Goal: Task Accomplishment & Management: Manage account settings

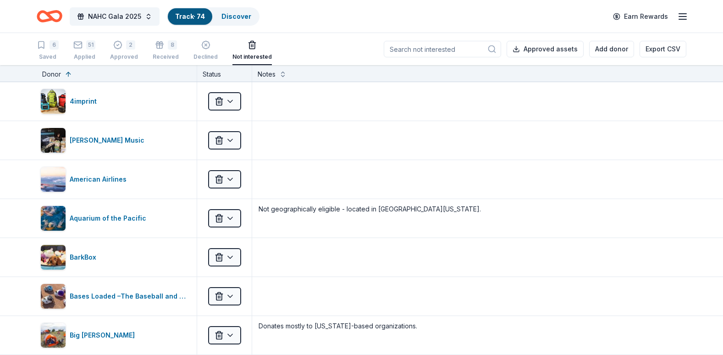
scroll to position [1888, 0]
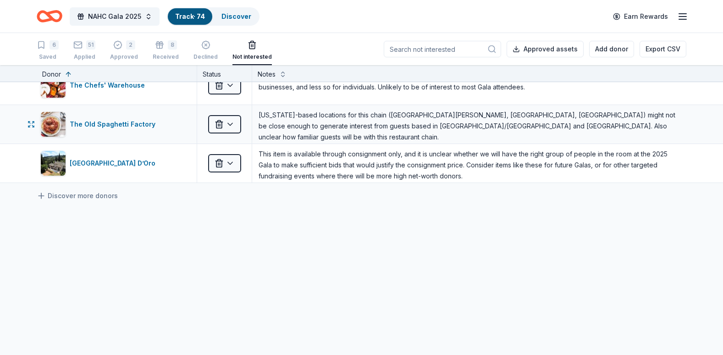
click at [4, 114] on div "The Old Spaghetti Factory Not interested California-based locations for this ch…" at bounding box center [361, 124] width 723 height 39
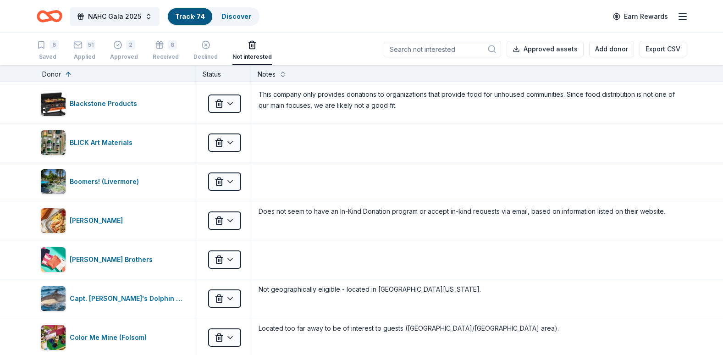
scroll to position [274, 0]
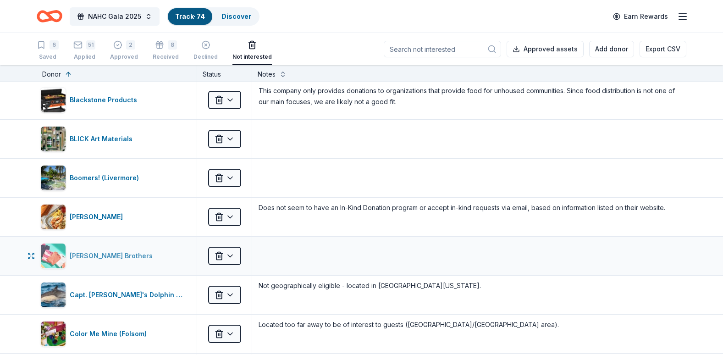
click at [86, 255] on div "Brooks Brothers" at bounding box center [113, 255] width 87 height 11
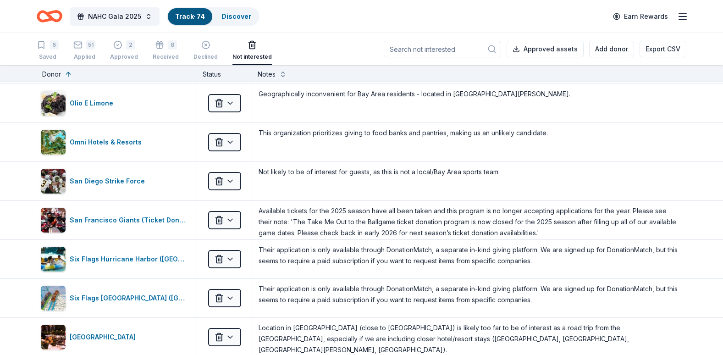
scroll to position [1406, 0]
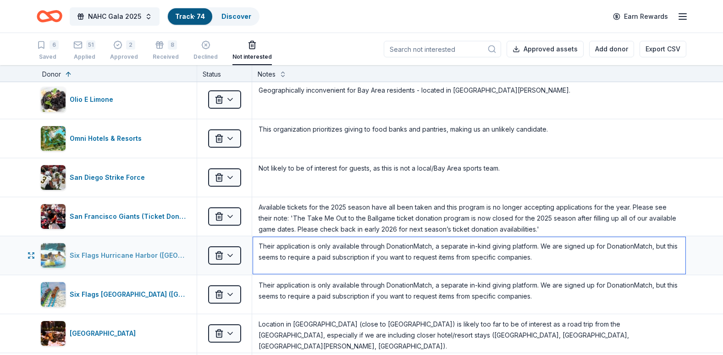
drag, startPoint x: 505, startPoint y: 259, endPoint x: 156, endPoint y: 245, distance: 349.4
click at [156, 245] on div "Six Flags Hurricane Harbor (Concord) Not interested Their application is only a…" at bounding box center [361, 255] width 723 height 39
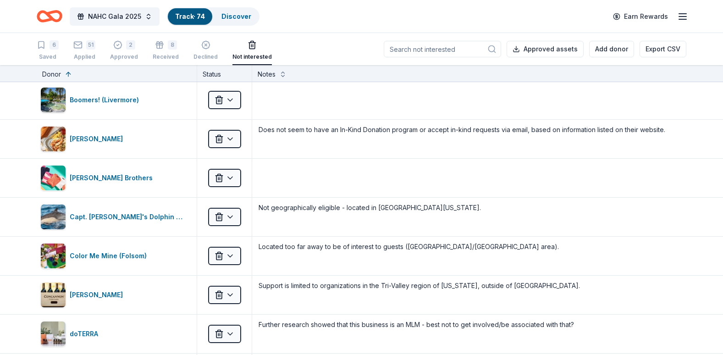
scroll to position [326, 0]
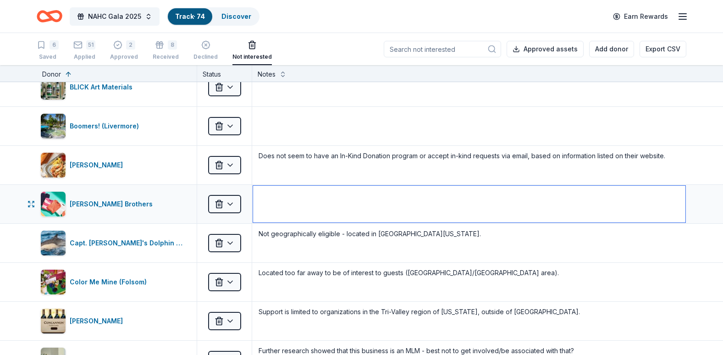
click at [295, 201] on textarea at bounding box center [469, 204] width 433 height 37
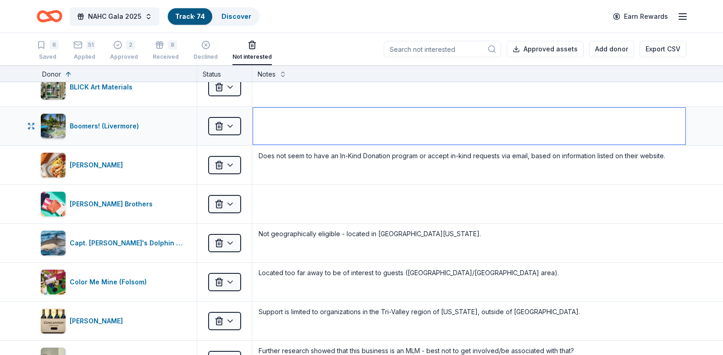
click at [281, 131] on textarea at bounding box center [469, 126] width 433 height 37
paste textarea "Their application is only available through DonationMatch, a separate in-kind g…"
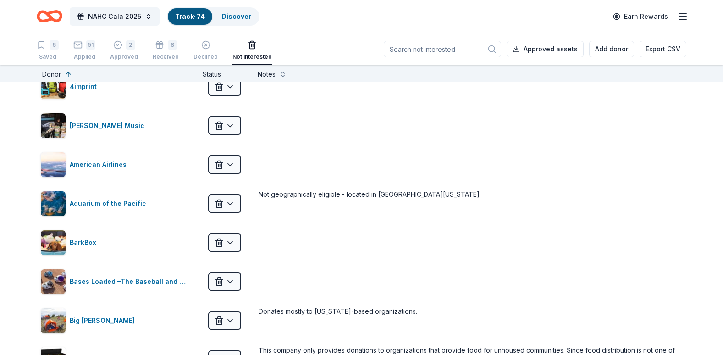
scroll to position [0, 0]
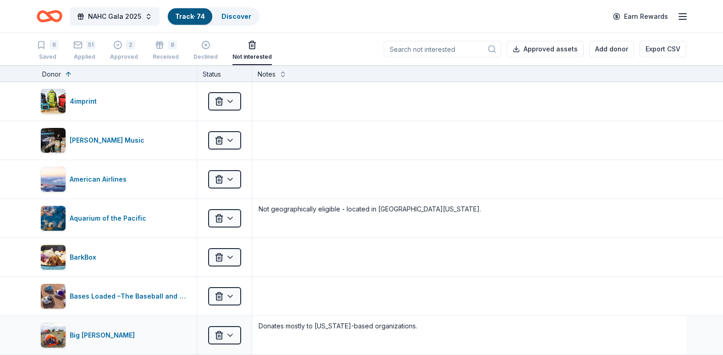
type textarea "Their application is only available through DonationMatch, a separate in-kind g…"
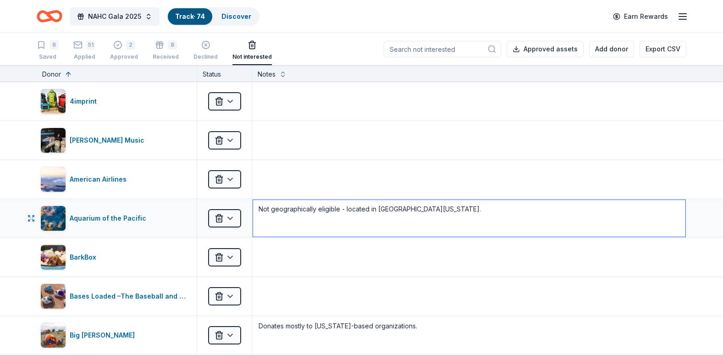
click at [628, 231] on textarea "Not geographically eligible - located in Southern California." at bounding box center [469, 218] width 433 height 37
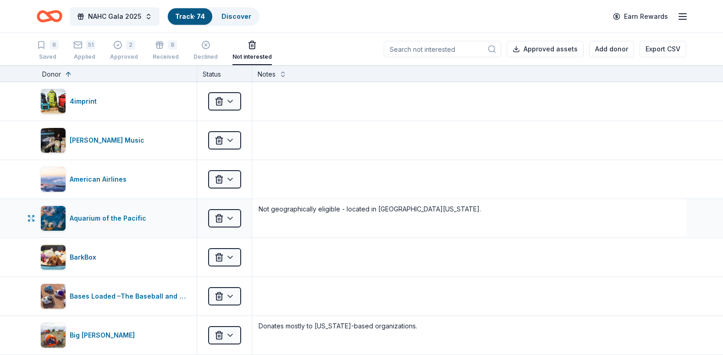
click at [656, 237] on div "Not geographically eligible - located in Southern California." at bounding box center [469, 218] width 434 height 39
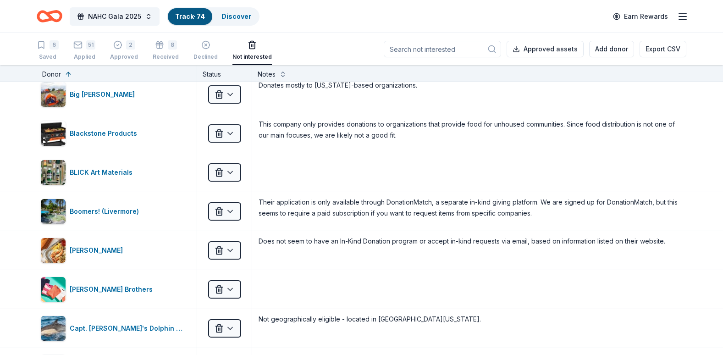
scroll to position [245, 0]
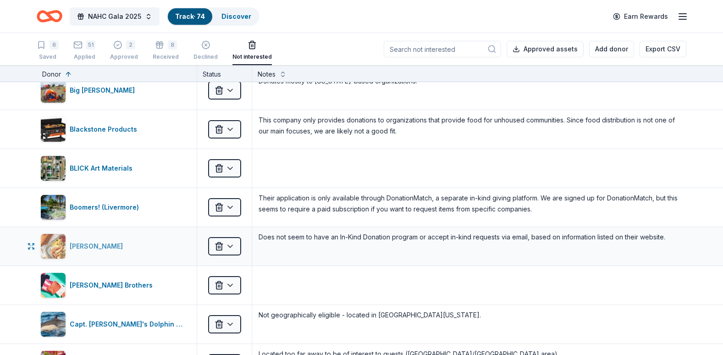
click at [90, 250] on div "Boudin Bakery" at bounding box center [98, 246] width 57 height 11
click at [83, 287] on div "Brooks Brothers" at bounding box center [113, 285] width 87 height 11
click at [328, 284] on textarea at bounding box center [469, 285] width 433 height 37
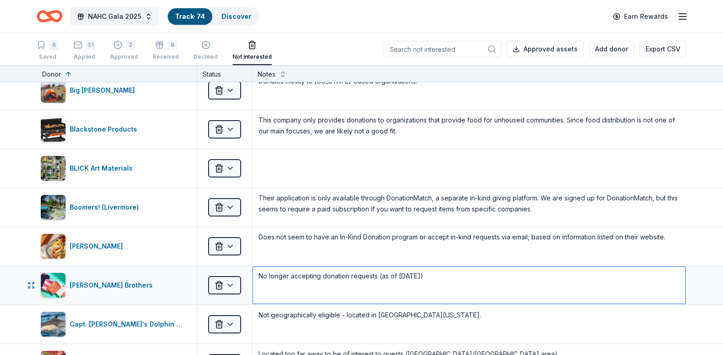
click at [372, 278] on textarea "No longer accepting donation requests (as of 8/27/25)" at bounding box center [469, 285] width 433 height 37
click at [501, 273] on textarea "No longer accepting donation requests (giving is 'Paused' as of 8/27/25)" at bounding box center [469, 285] width 433 height 37
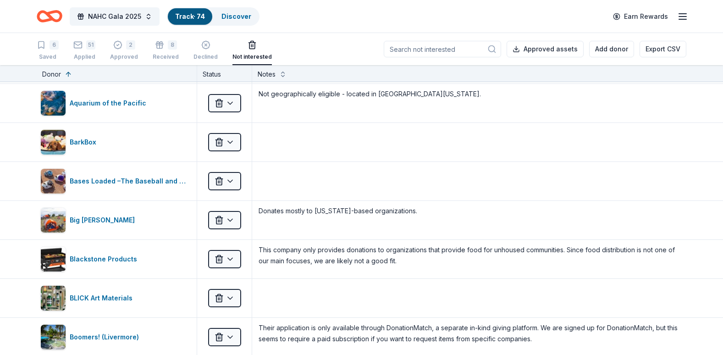
scroll to position [141, 0]
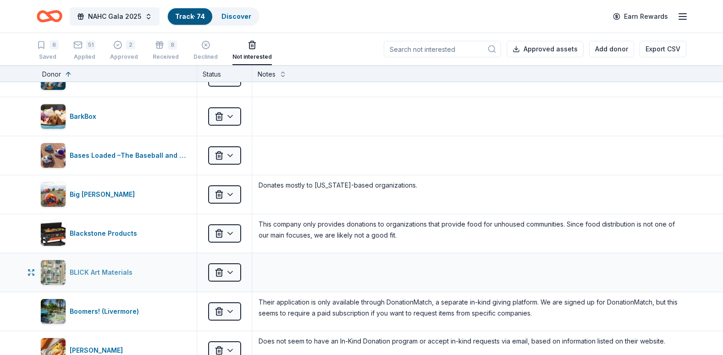
type textarea "No longer accepting donation requests (giving is 'Paused' as of 8/27/25)."
click at [106, 270] on div "BLICK Art Materials" at bounding box center [103, 272] width 67 height 11
click at [348, 272] on textarea at bounding box center [469, 272] width 433 height 37
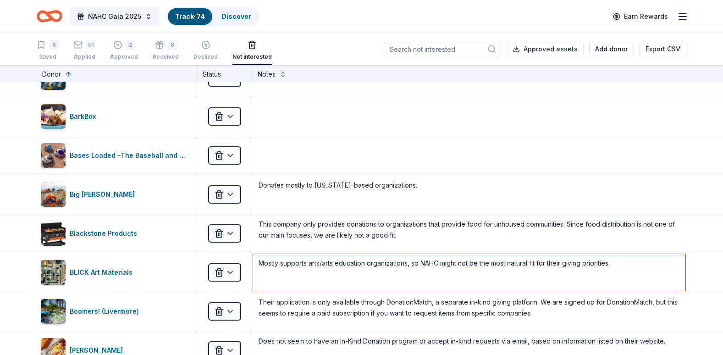
scroll to position [0, 0]
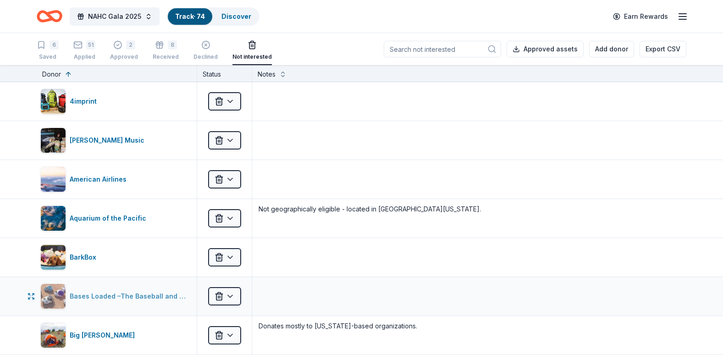
type textarea "Mostly supports arts/arts education organizations, so NAHC might not be the mos…"
click at [139, 296] on div "Bases Loaded –The Baseball and Softball Superstore" at bounding box center [130, 296] width 120 height 11
click at [79, 101] on div "4imprint" at bounding box center [85, 101] width 31 height 11
click at [43, 49] on icon "button" at bounding box center [41, 44] width 9 height 9
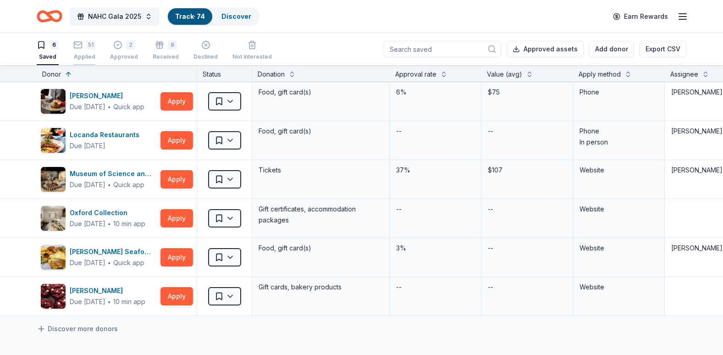
click at [93, 52] on div "51 Applied" at bounding box center [84, 50] width 22 height 20
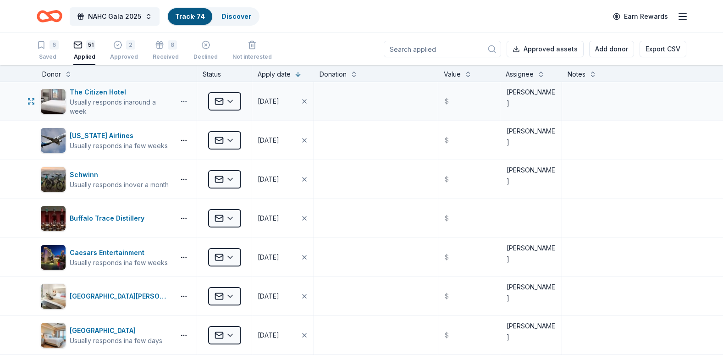
click at [185, 101] on button "button" at bounding box center [184, 101] width 18 height 7
click at [157, 91] on div "The Citizen Hotel" at bounding box center [120, 92] width 101 height 11
click at [260, 58] on div "Not interested" at bounding box center [252, 56] width 39 height 7
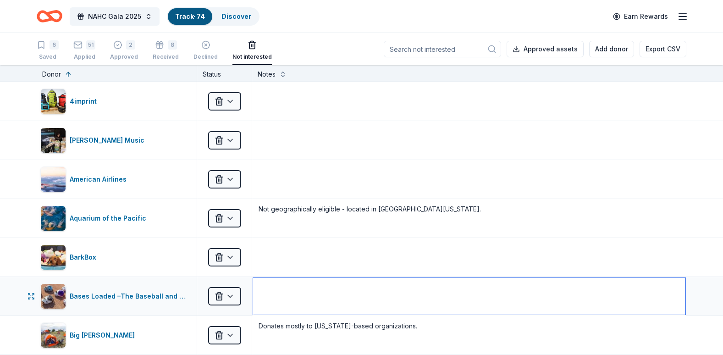
click at [302, 294] on textarea at bounding box center [469, 296] width 433 height 37
type textarea "B"
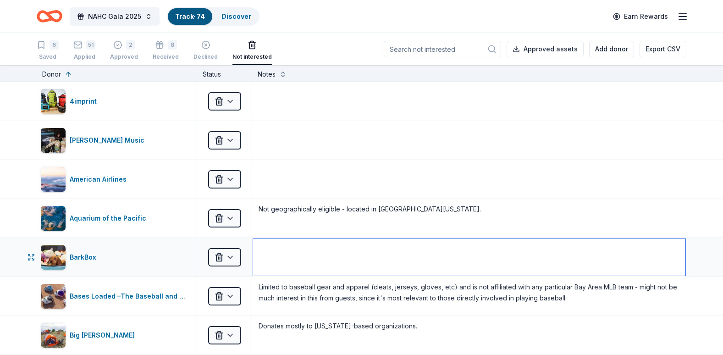
click at [290, 262] on textarea at bounding box center [469, 257] width 433 height 37
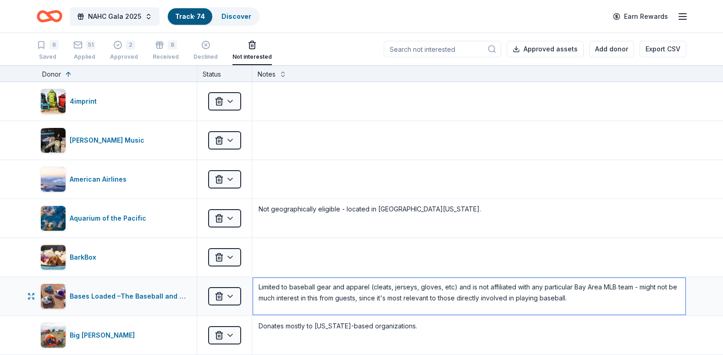
click at [618, 290] on textarea "Limited to baseball gear and apparel (cleats, jerseys, gloves, etc) and is not …" at bounding box center [469, 296] width 433 height 37
type textarea "Limited to baseball gear and apparel (cleats, jerseys, gloves, etc) and is not …"
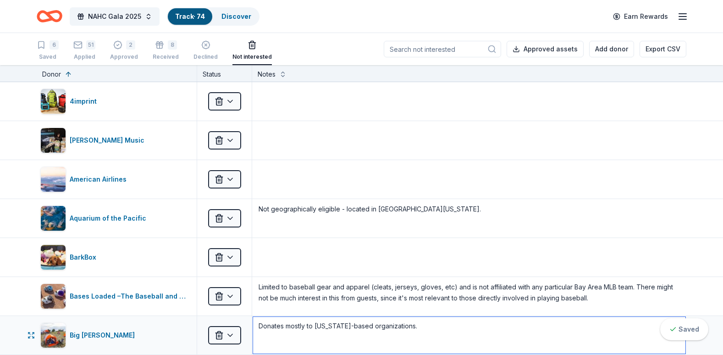
click at [560, 327] on textarea "Donates mostly to Colorado-based organizations." at bounding box center [469, 335] width 433 height 37
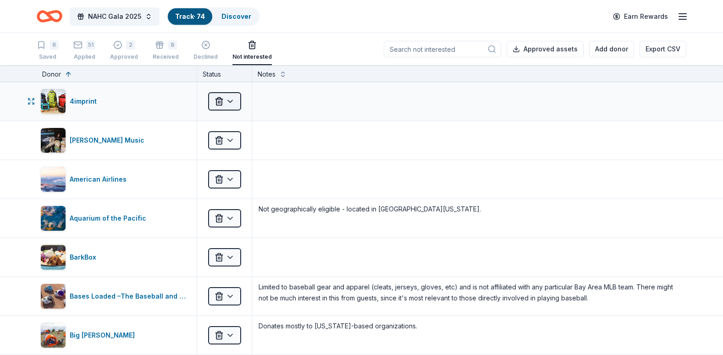
click at [216, 103] on html "NAHC Gala 2025 Track · 74 Discover Earn Rewards 6 Saved 51 Applied 2 Approved 8…" at bounding box center [361, 177] width 723 height 355
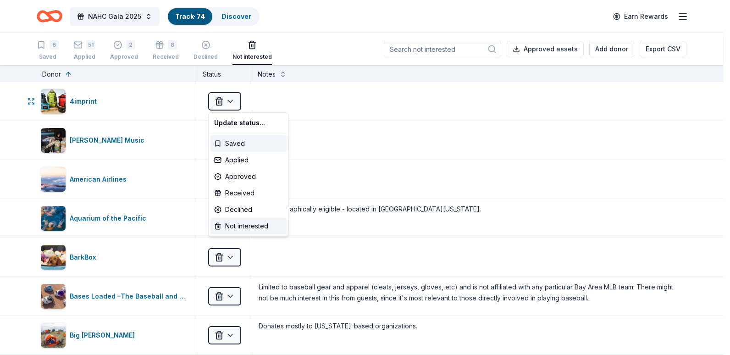
click at [231, 148] on div "Saved" at bounding box center [249, 143] width 76 height 17
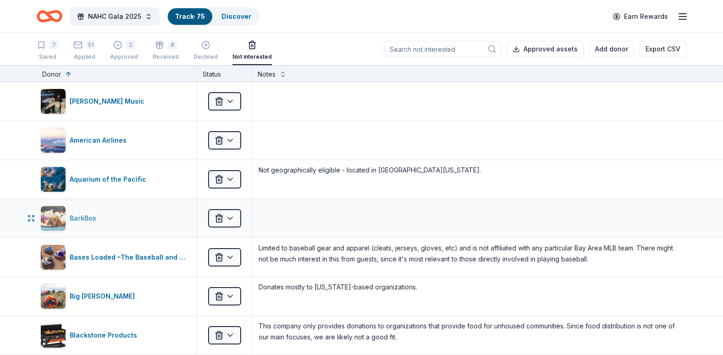
click at [76, 221] on div "BarkBox" at bounding box center [85, 218] width 30 height 11
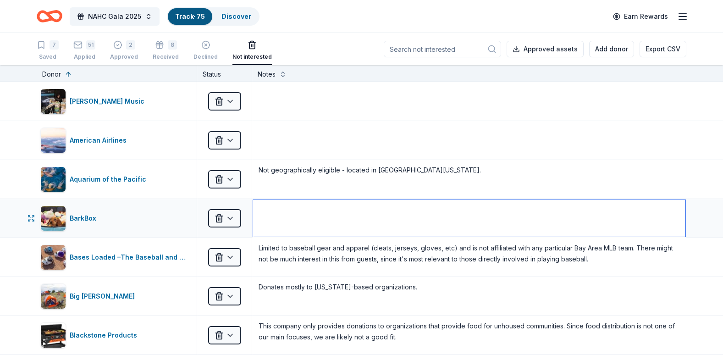
click at [288, 217] on textarea at bounding box center [469, 218] width 433 height 37
paste textarea "Prioritizes animal-related and dog-focused events"
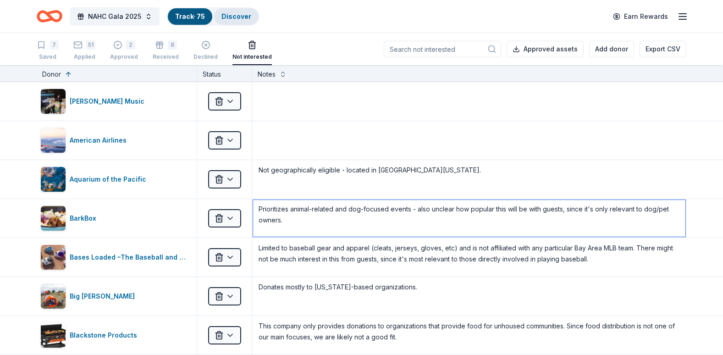
type textarea "Prioritizes animal-related and dog-focused events - also unclear how popular th…"
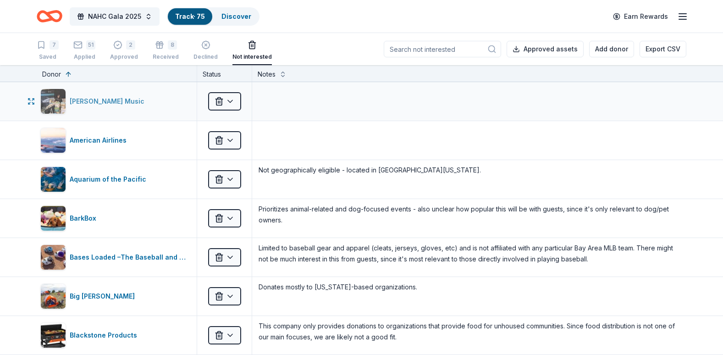
click at [89, 104] on div "Alfred Music" at bounding box center [109, 101] width 78 height 11
click at [263, 112] on textarea at bounding box center [469, 101] width 433 height 37
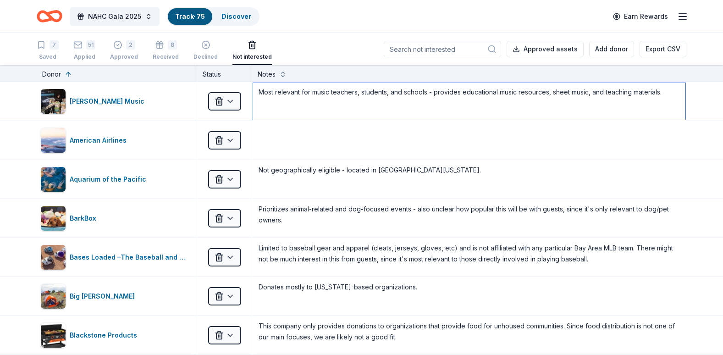
type textarea "Most relevant for music teachers, students, and schools - provides educational …"
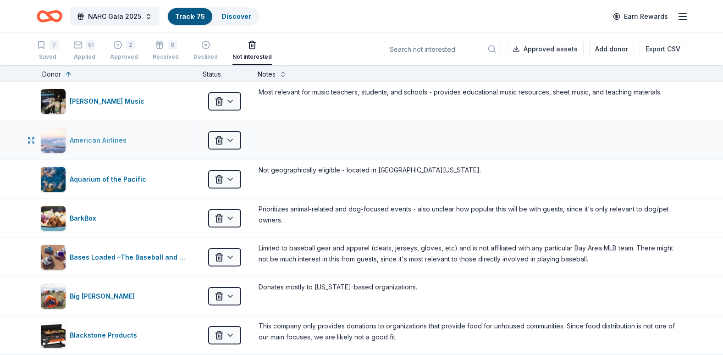
click at [95, 141] on div "American Airlines" at bounding box center [100, 140] width 61 height 11
click at [346, 145] on textarea at bounding box center [469, 140] width 433 height 37
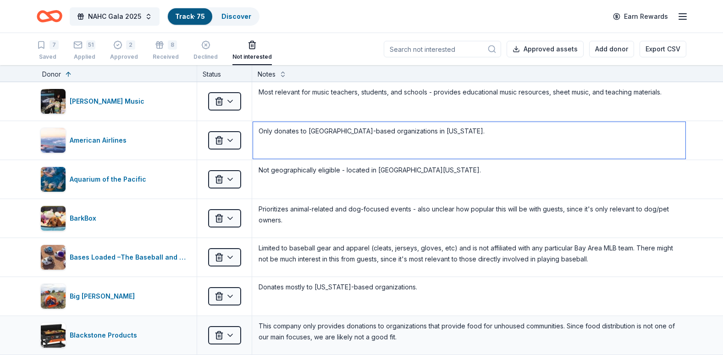
type textarea "Only donates to Los Angeles-based organizations in California."
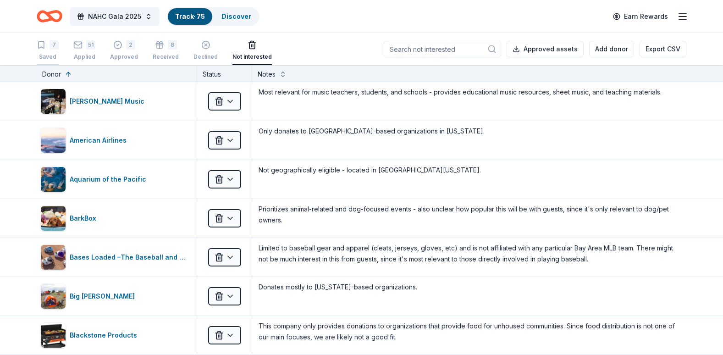
click at [46, 54] on div "Saved" at bounding box center [48, 56] width 22 height 7
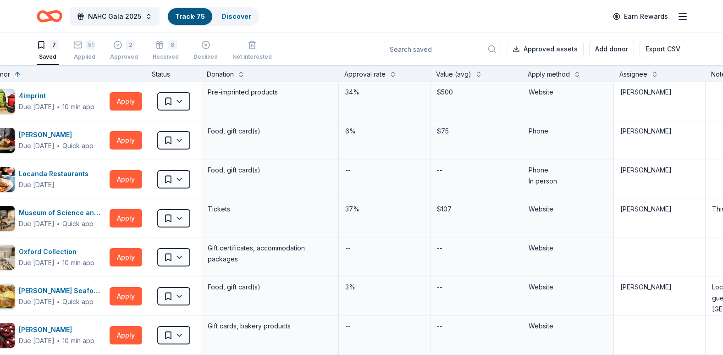
scroll to position [0, 36]
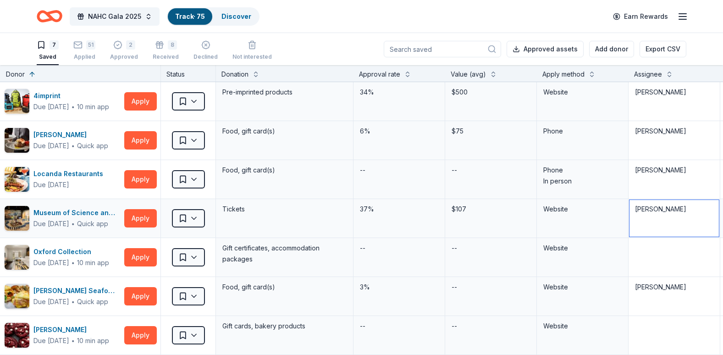
click at [668, 201] on textarea "Audrey Ronningen" at bounding box center [674, 218] width 89 height 37
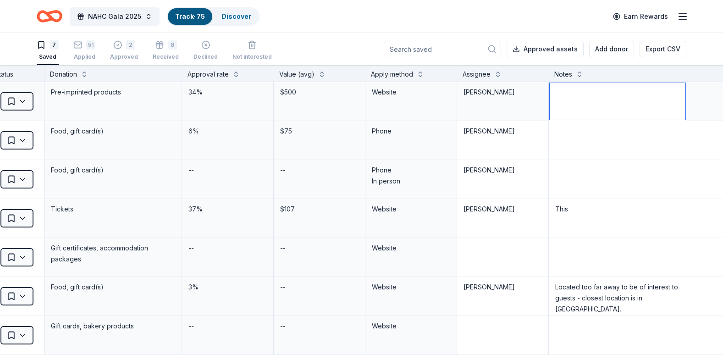
click at [616, 104] on textarea at bounding box center [618, 101] width 136 height 37
type textarea "C"
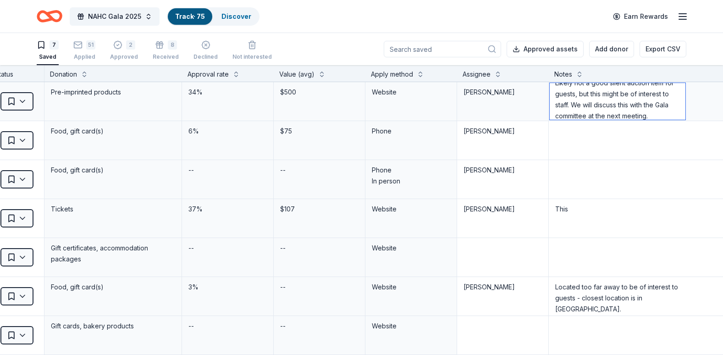
scroll to position [0, 0]
click at [550, 92] on textarea "Likely not a good silent auction item for guests, but this might be of interest…" at bounding box center [618, 101] width 136 height 37
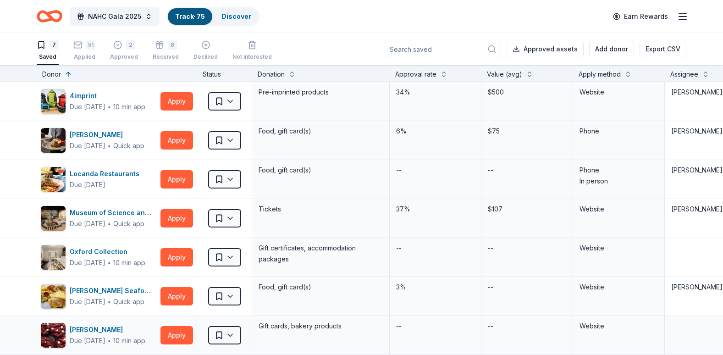
type textarea "Likely not a good silent auction item for guests, but this might be of interest…"
click at [173, 297] on button "Apply" at bounding box center [177, 296] width 33 height 18
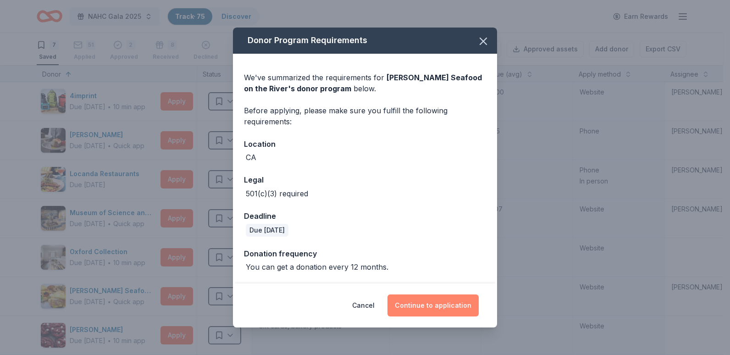
click at [420, 300] on button "Continue to application" at bounding box center [433, 306] width 91 height 22
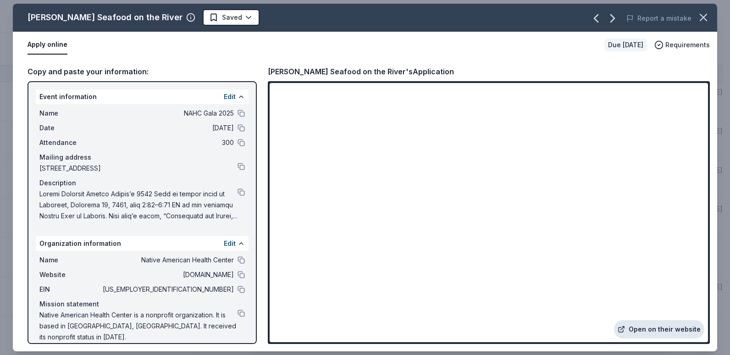
click at [667, 327] on link "Open on their website" at bounding box center [659, 329] width 90 height 18
click at [240, 287] on button at bounding box center [241, 289] width 7 height 7
drag, startPoint x: 239, startPoint y: 191, endPoint x: 243, endPoint y: 194, distance: 4.9
click at [243, 194] on button at bounding box center [241, 192] width 7 height 7
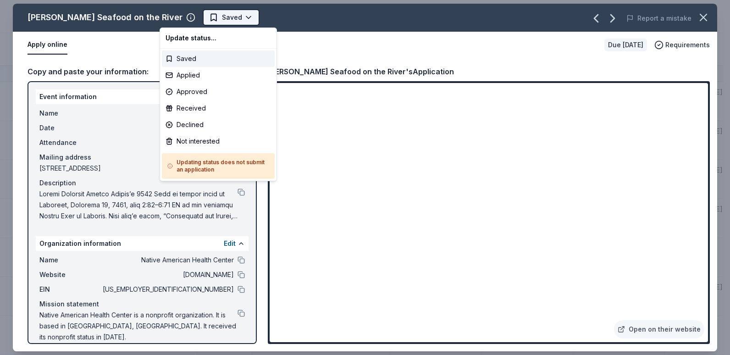
click at [191, 21] on html "NAHC Gala 2025 Track · 75 Discover Earn Rewards 7 Saved 51 Applied 2 Approved 8…" at bounding box center [365, 177] width 730 height 355
click at [211, 72] on div "Applied" at bounding box center [218, 75] width 113 height 17
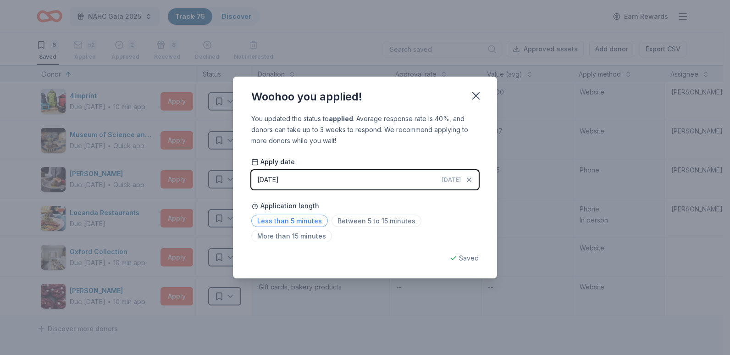
click at [287, 224] on span "Less than 5 minutes" at bounding box center [289, 221] width 77 height 12
click at [479, 96] on icon "button" at bounding box center [476, 95] width 13 height 13
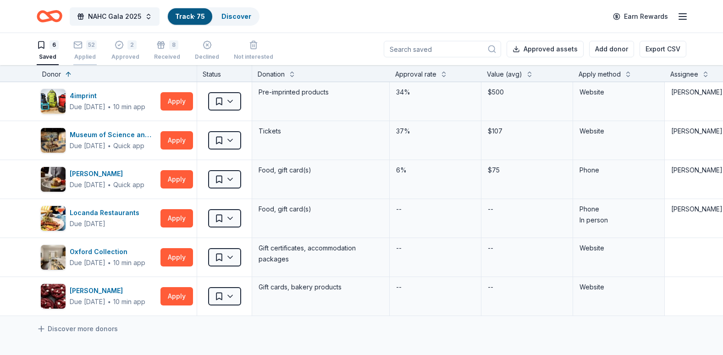
click at [86, 54] on div "Applied" at bounding box center [84, 56] width 23 height 7
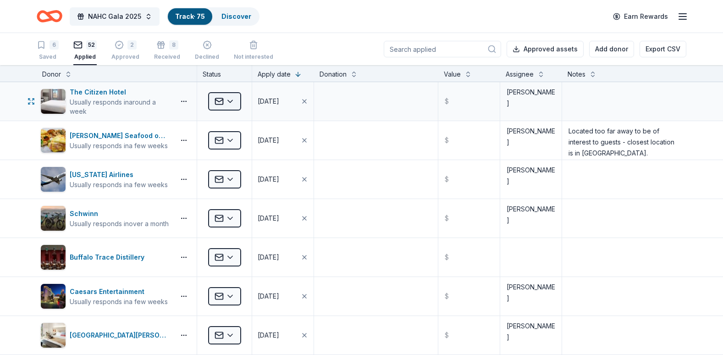
click at [230, 100] on html "NAHC Gala 2025 Track · 75 Discover Earn Rewards 6 Saved 52 Applied 2 Approved 8…" at bounding box center [361, 177] width 723 height 355
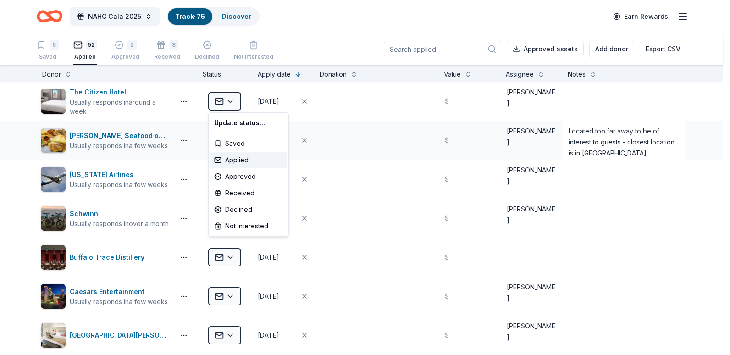
drag, startPoint x: 628, startPoint y: 138, endPoint x: 622, endPoint y: 138, distance: 6.0
click at [628, 138] on html "NAHC Gala 2025 Track · 75 Discover Earn Rewards 6 Saved 52 Applied 2 Approved 8…" at bounding box center [365, 177] width 730 height 355
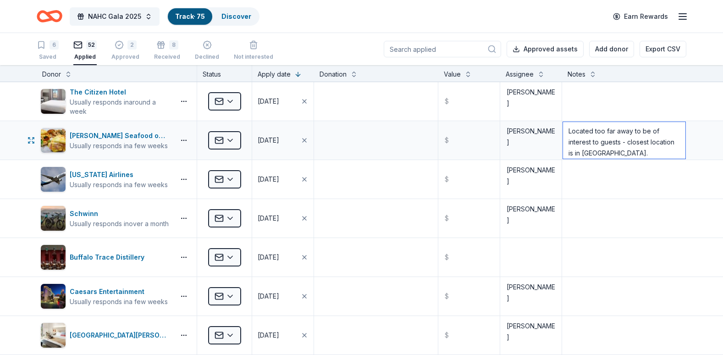
scroll to position [4, 0]
drag, startPoint x: 562, startPoint y: 129, endPoint x: 642, endPoint y: 159, distance: 85.2
click at [642, 159] on div "Located too far away to be of interest to guests - closest location is in Sacra…" at bounding box center [624, 140] width 124 height 39
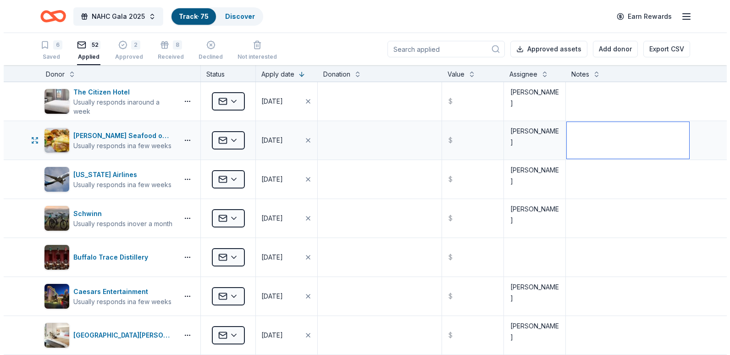
scroll to position [0, 0]
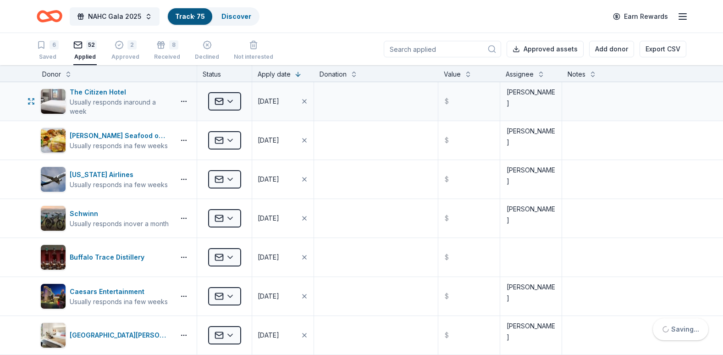
click at [222, 100] on html "NAHC Gala 2025 Track · 75 Discover Earn Rewards 6 Saved 52 Applied 2 Approved 8…" at bounding box center [361, 177] width 723 height 355
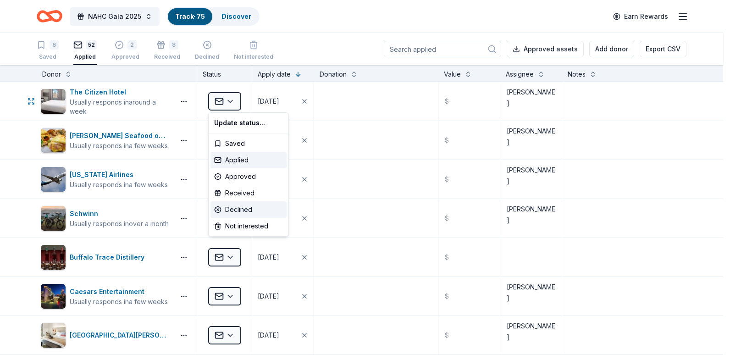
click at [238, 213] on div "Declined" at bounding box center [249, 209] width 76 height 17
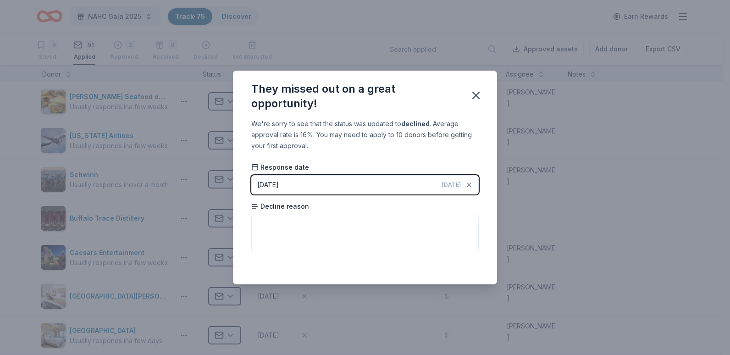
click at [319, 213] on div "Decline reason" at bounding box center [365, 227] width 228 height 50
click at [316, 217] on textarea at bounding box center [365, 233] width 228 height 37
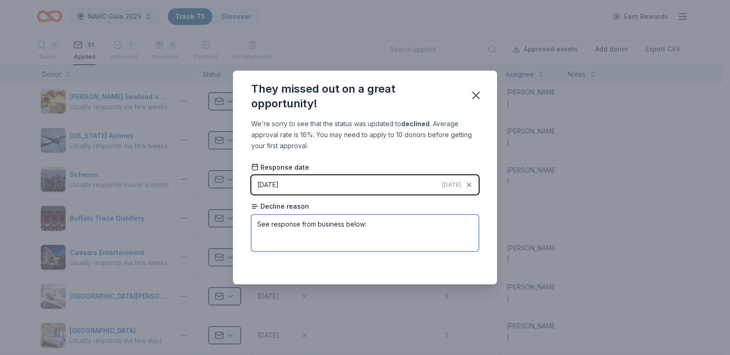
paste textarea "Thank you so much for your inquiry. Unfortunately, we will not be able to contr…"
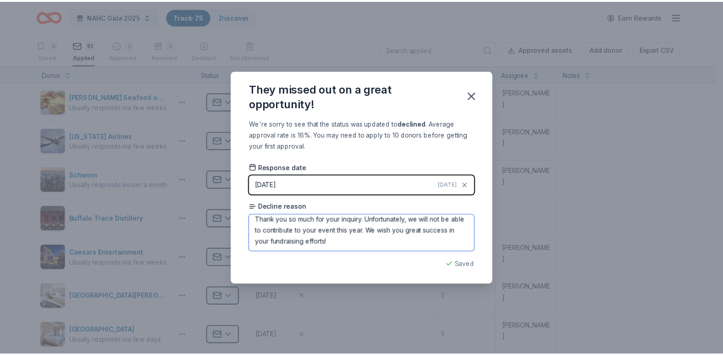
scroll to position [27, 0]
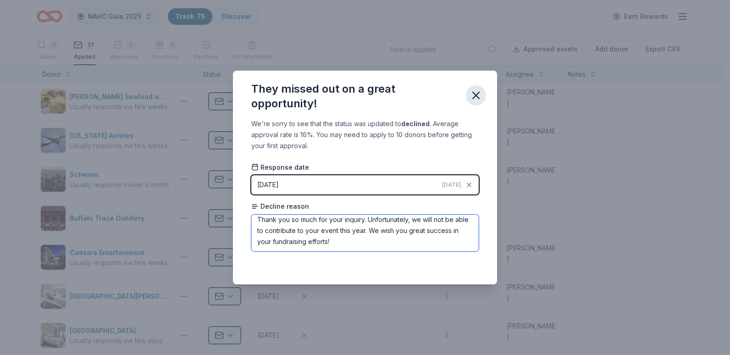
type textarea "See response from business below: Thank you so much for your inquiry. Unfortuna…"
click at [473, 94] on icon "button" at bounding box center [476, 95] width 13 height 13
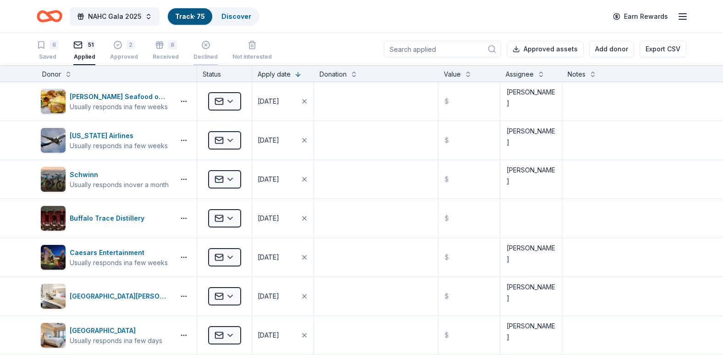
click at [211, 54] on div "Declined" at bounding box center [206, 56] width 24 height 7
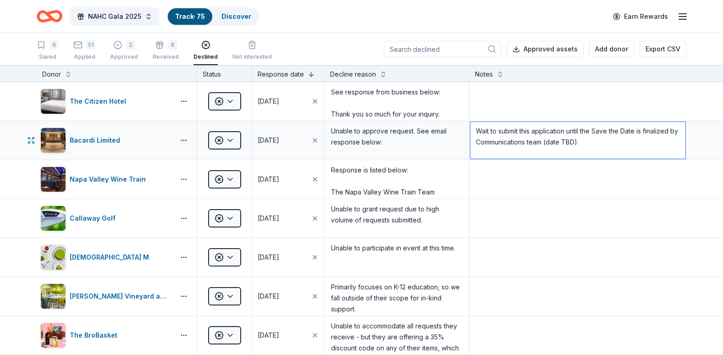
click at [581, 150] on textarea "Wait to submit this application until the Save the Date is finalized by Communi…" at bounding box center [579, 140] width 216 height 37
drag, startPoint x: 582, startPoint y: 149, endPoint x: 442, endPoint y: 128, distance: 141.5
click at [442, 128] on div "Bacardi Limited Declined 08/19/2025 Unable to approve request. See email respon…" at bounding box center [361, 140] width 723 height 39
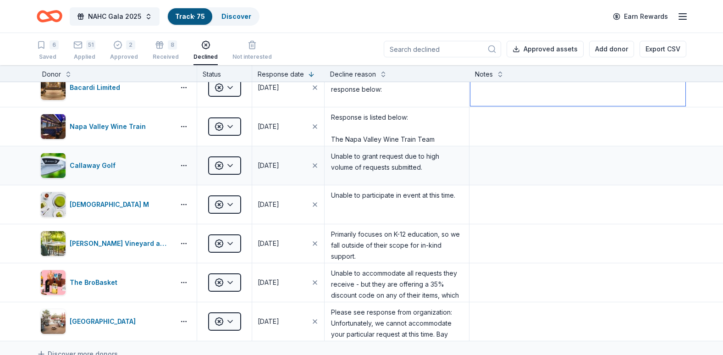
scroll to position [50, 0]
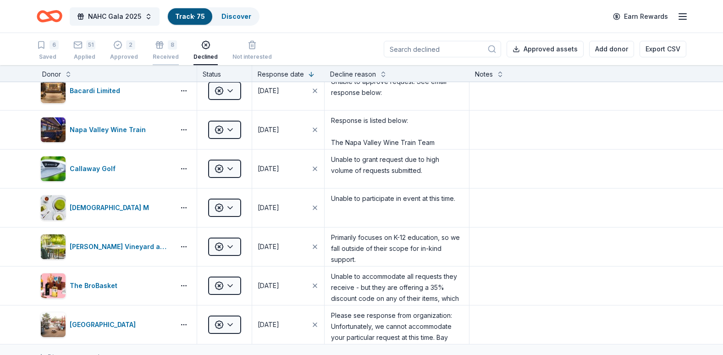
click at [170, 47] on div "8" at bounding box center [172, 44] width 9 height 9
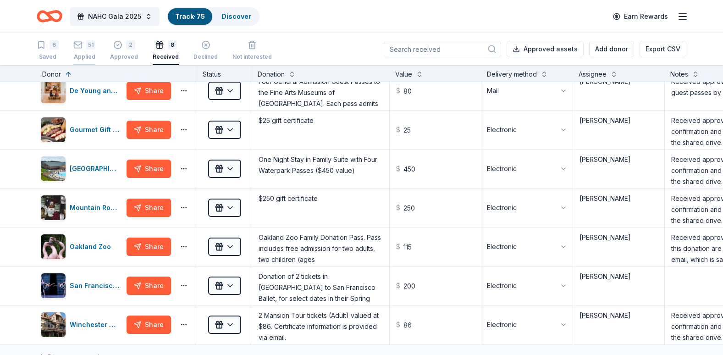
click at [83, 56] on div "Applied" at bounding box center [84, 56] width 22 height 7
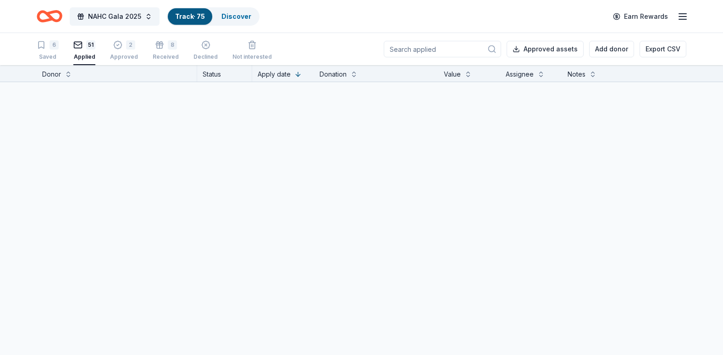
scroll to position [1726, 0]
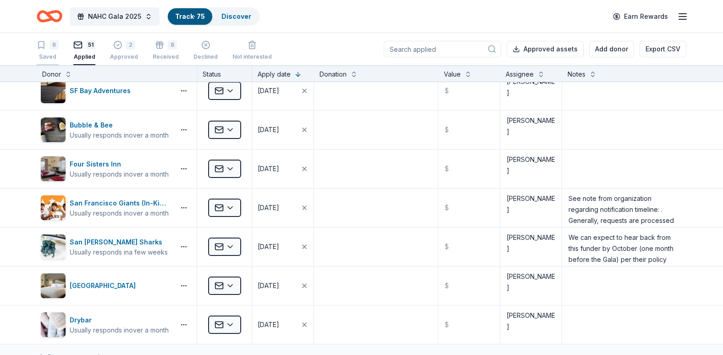
click at [50, 56] on div "Saved" at bounding box center [48, 56] width 22 height 7
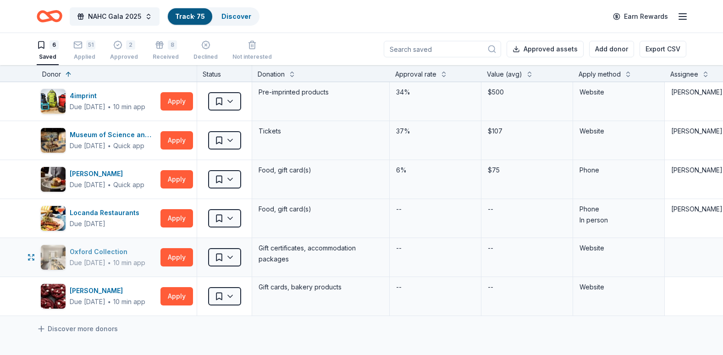
click at [94, 250] on div "Oxford Collection" at bounding box center [108, 251] width 76 height 11
click at [89, 58] on div "Applied" at bounding box center [84, 56] width 22 height 7
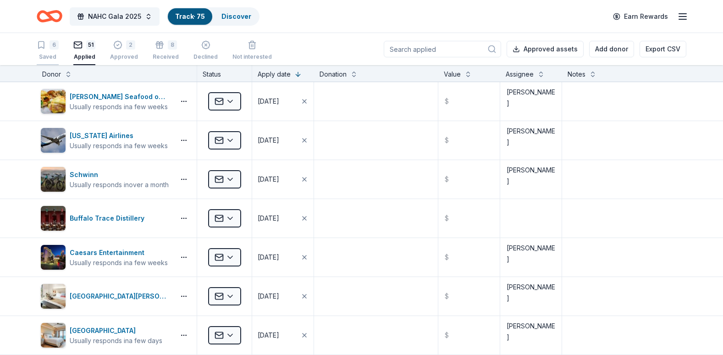
click at [38, 53] on div "6 Saved" at bounding box center [48, 50] width 22 height 20
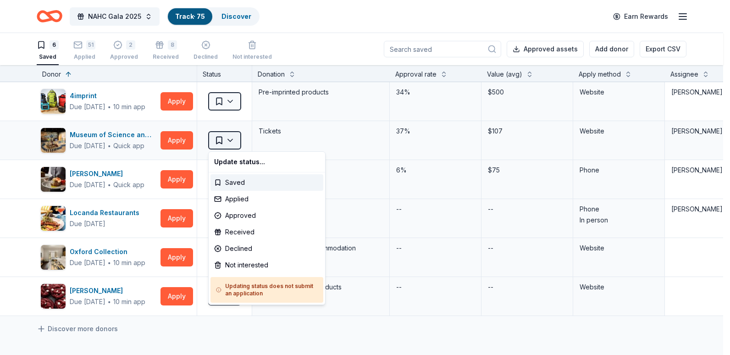
click at [235, 146] on html "NAHC Gala 2025 Track · 75 Discover Earn Rewards 6 Saved 51 Applied 2 Approved 8…" at bounding box center [365, 177] width 730 height 355
click at [263, 264] on div "Not interested" at bounding box center [267, 265] width 113 height 17
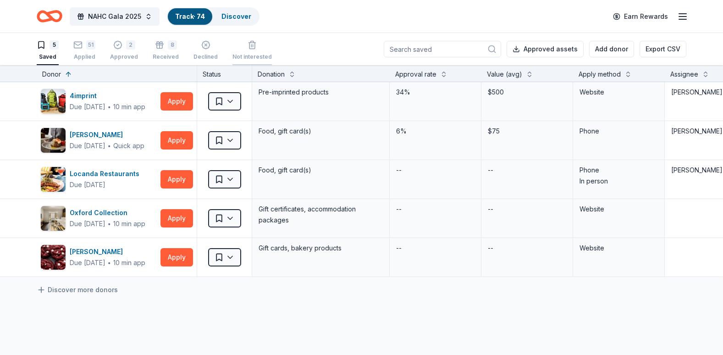
click at [244, 54] on div "Not interested" at bounding box center [252, 51] width 39 height 7
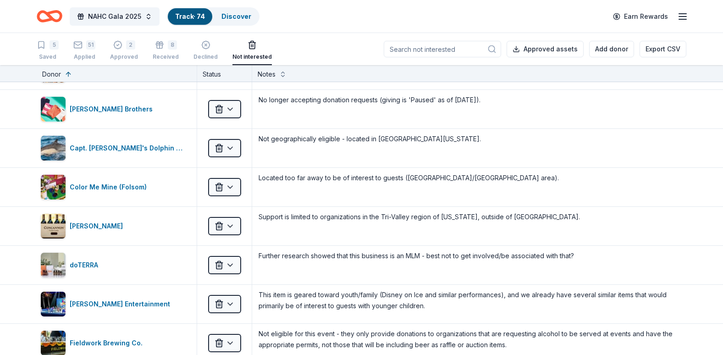
scroll to position [386, 0]
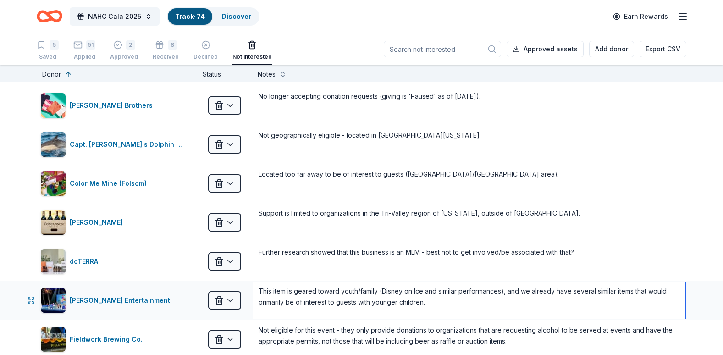
drag, startPoint x: 433, startPoint y: 300, endPoint x: 247, endPoint y: 284, distance: 186.9
click at [247, 284] on div "Feld Entertainment Not interested This item is geared toward youth/family (Disn…" at bounding box center [361, 300] width 723 height 39
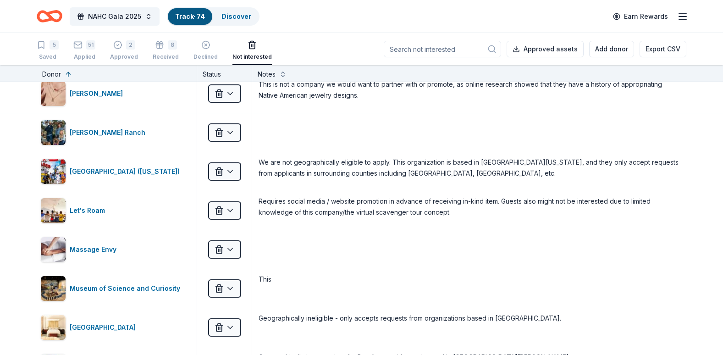
scroll to position [1168, 0]
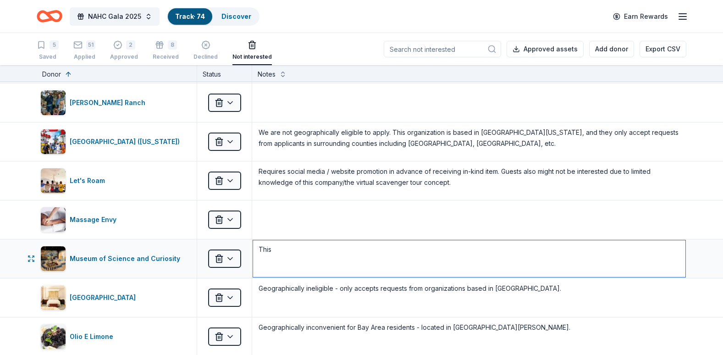
click at [306, 253] on textarea "This" at bounding box center [469, 258] width 433 height 37
drag, startPoint x: 306, startPoint y: 253, endPoint x: 252, endPoint y: 247, distance: 54.5
click at [252, 247] on div "This" at bounding box center [469, 258] width 434 height 39
paste textarea "item is geared toward youth/family (Disney on Ice and similar performances), an…"
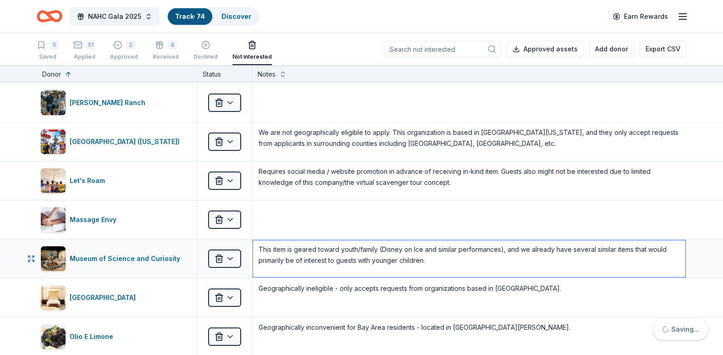
click at [490, 246] on textarea "This item is geared toward youth/family (Disney on Ice and similar performances…" at bounding box center [469, 258] width 433 height 37
type textarea "This museum is geared toward youth/families, and we already have several simila…"
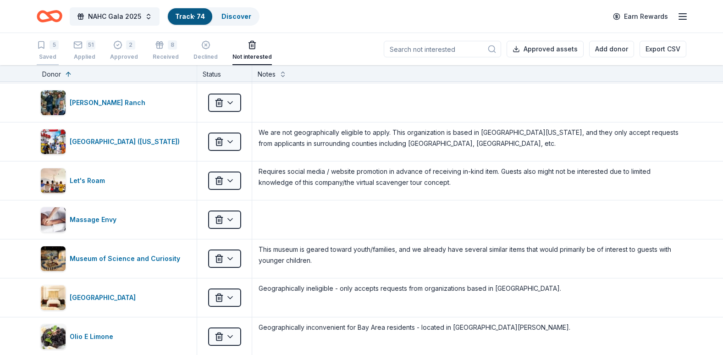
click at [45, 55] on div "Saved" at bounding box center [48, 56] width 22 height 7
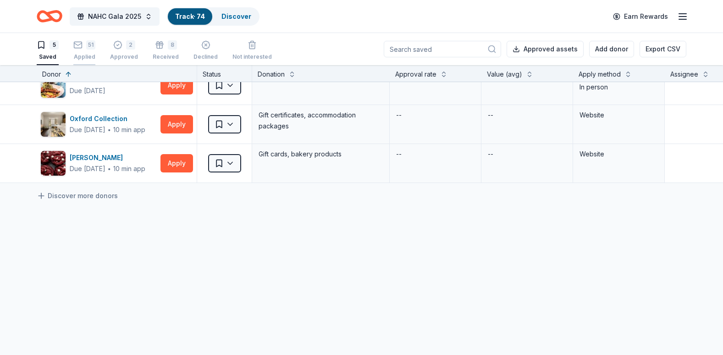
click at [88, 55] on div "Applied" at bounding box center [84, 56] width 22 height 7
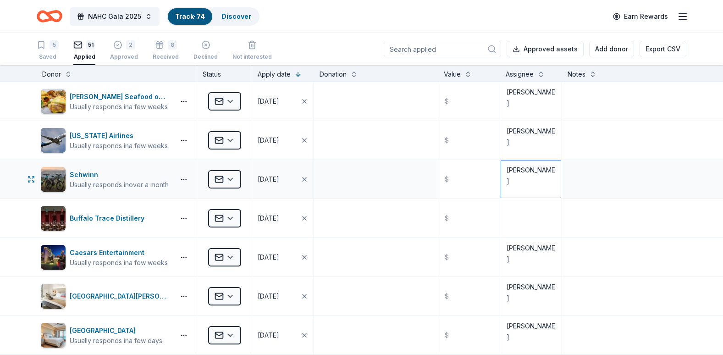
drag, startPoint x: 539, startPoint y: 179, endPoint x: 487, endPoint y: 169, distance: 53.2
click at [487, 169] on div "Schwinn Usually responds in over a month Applied 08/07/2025 $ Audrey Ronningen" at bounding box center [361, 179] width 723 height 39
click at [519, 214] on textarea at bounding box center [531, 218] width 60 height 37
paste textarea "Audrey Ronningen"
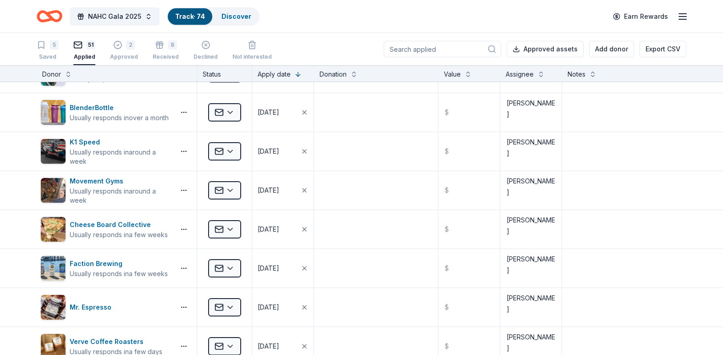
scroll to position [1205, 0]
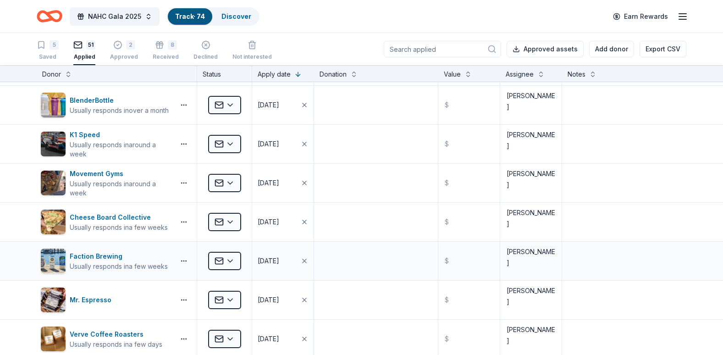
type textarea "Audrey Ronningen"
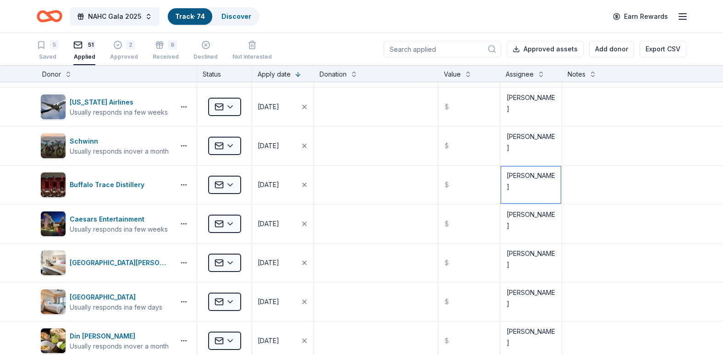
scroll to position [0, 0]
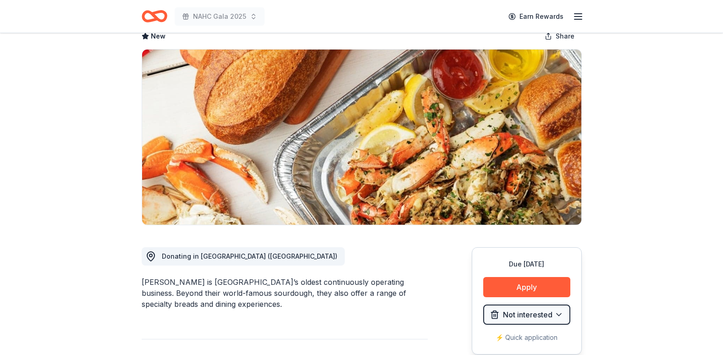
scroll to position [59, 0]
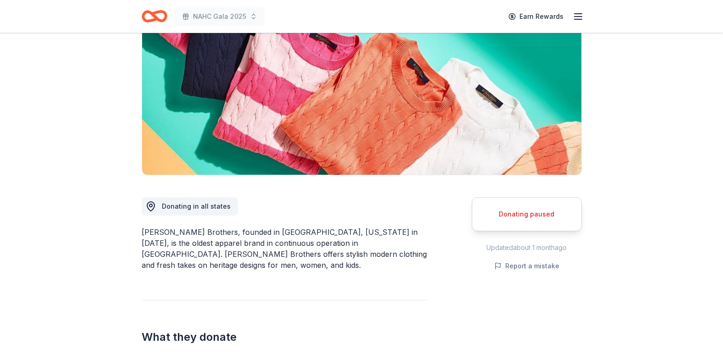
scroll to position [107, 0]
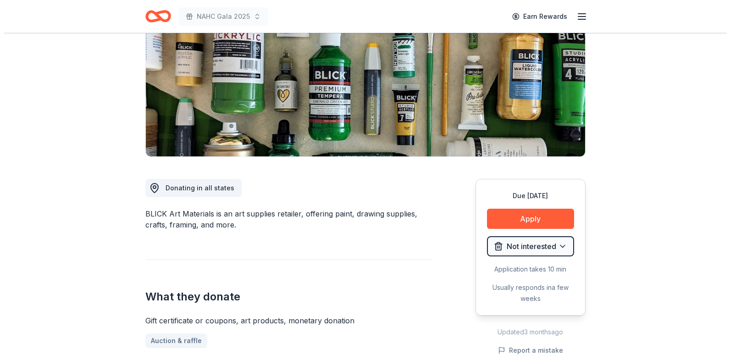
scroll to position [126, 0]
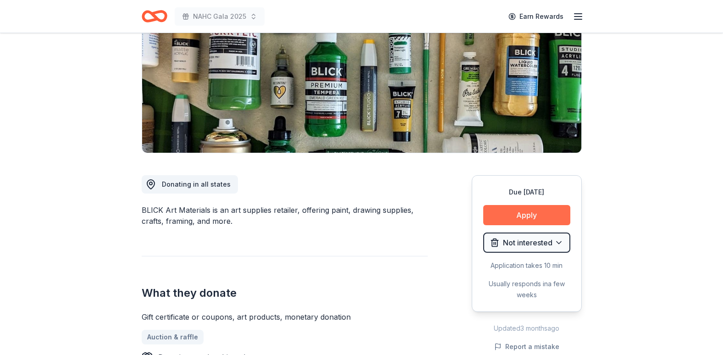
click at [533, 210] on button "Apply" at bounding box center [526, 215] width 87 height 20
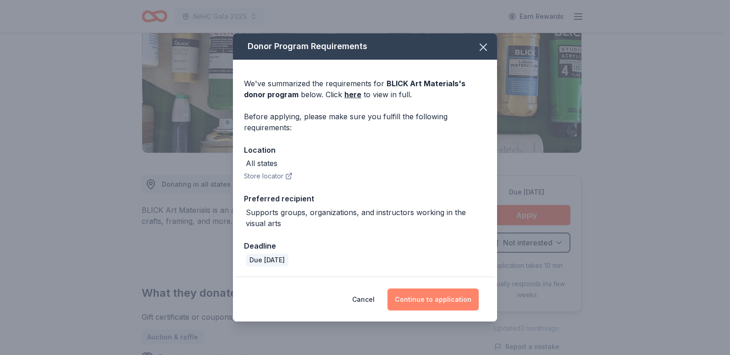
click at [444, 289] on button "Continue to application" at bounding box center [433, 300] width 91 height 22
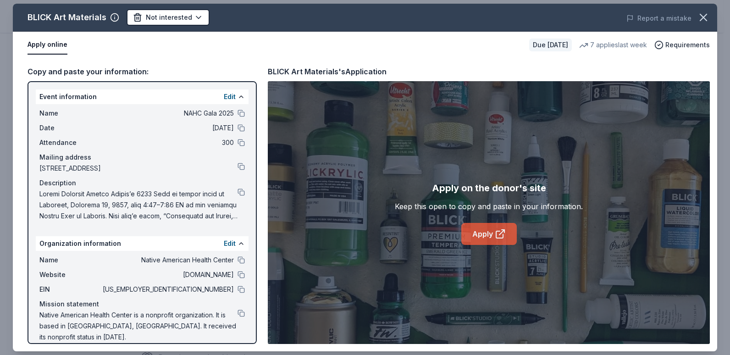
click at [507, 227] on link "Apply" at bounding box center [489, 234] width 56 height 22
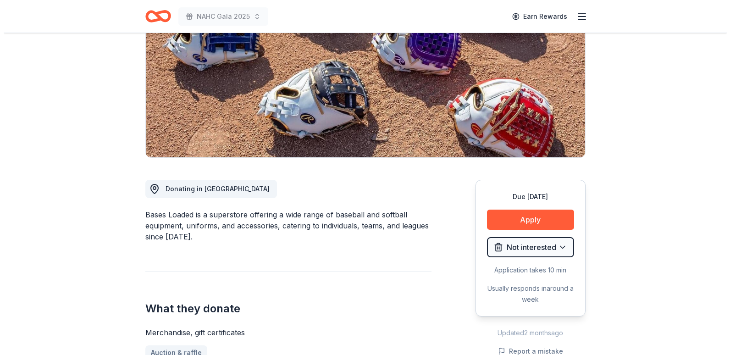
scroll to position [192, 0]
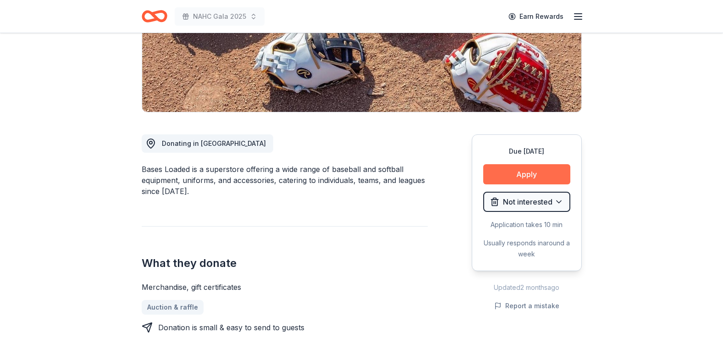
click at [531, 173] on button "Apply" at bounding box center [526, 174] width 87 height 20
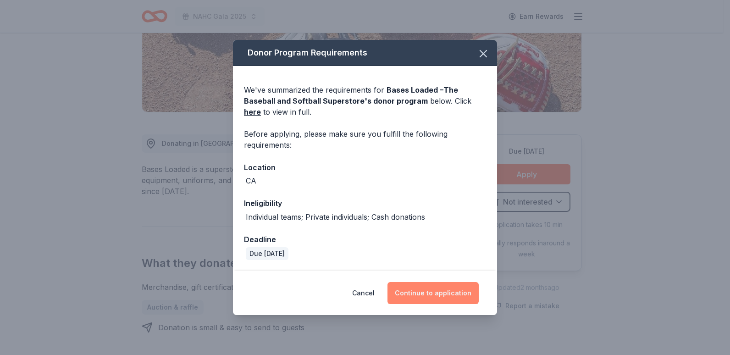
click at [440, 287] on button "Continue to application" at bounding box center [433, 293] width 91 height 22
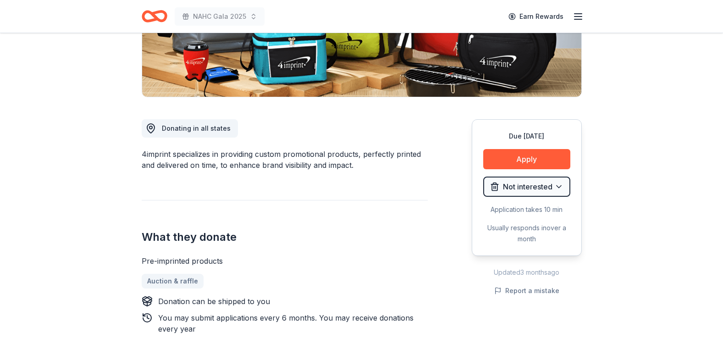
scroll to position [191, 0]
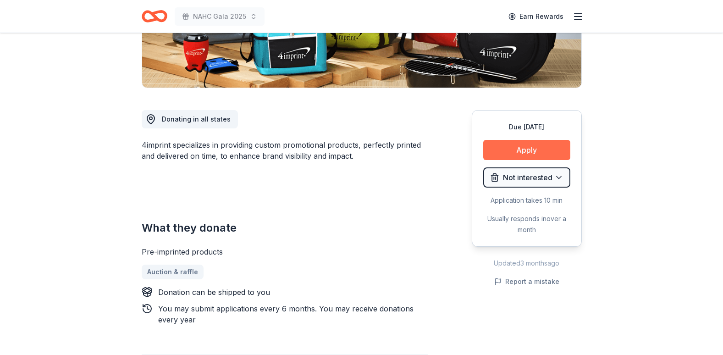
click at [548, 148] on button "Apply" at bounding box center [526, 150] width 87 height 20
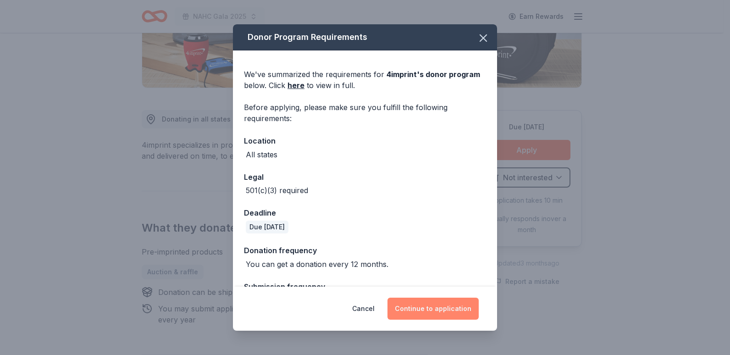
click at [445, 317] on button "Continue to application" at bounding box center [433, 309] width 91 height 22
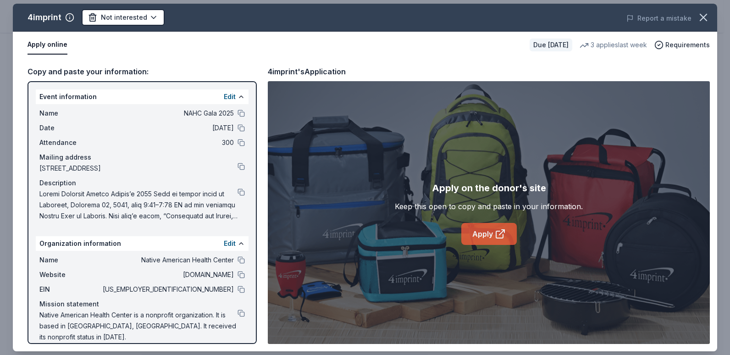
click at [492, 223] on link "Apply" at bounding box center [489, 234] width 56 height 22
click at [704, 21] on icon "button" at bounding box center [703, 17] width 13 height 13
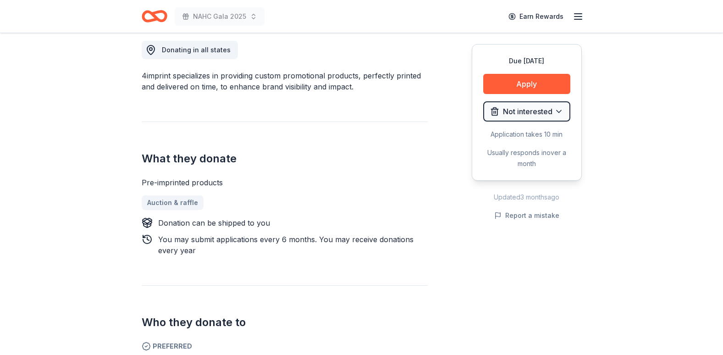
scroll to position [0, 0]
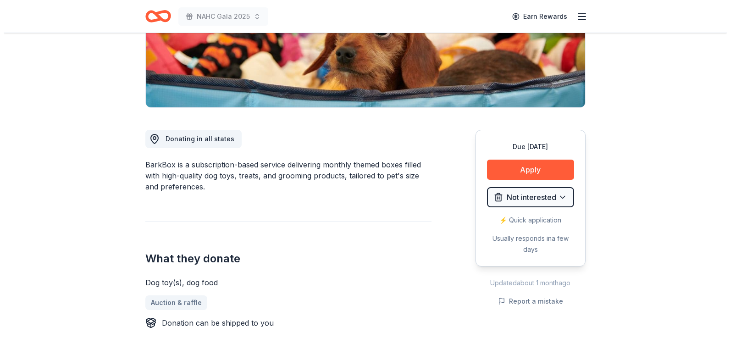
scroll to position [176, 0]
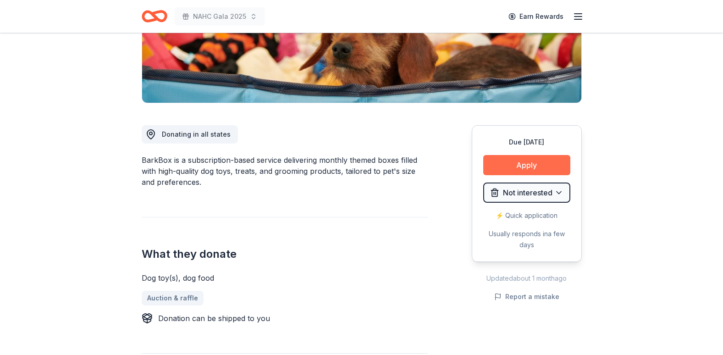
click at [520, 163] on button "Apply" at bounding box center [526, 165] width 87 height 20
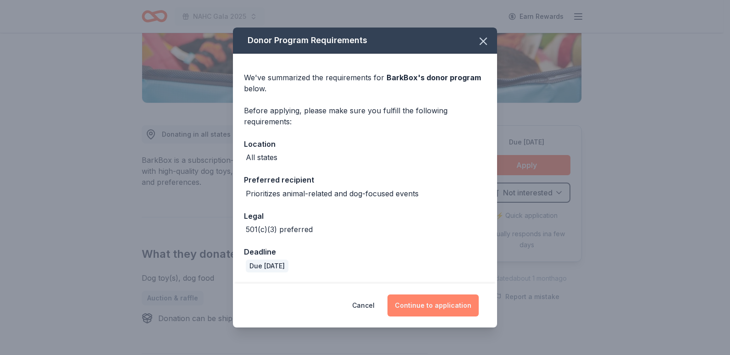
click at [455, 301] on button "Continue to application" at bounding box center [433, 306] width 91 height 22
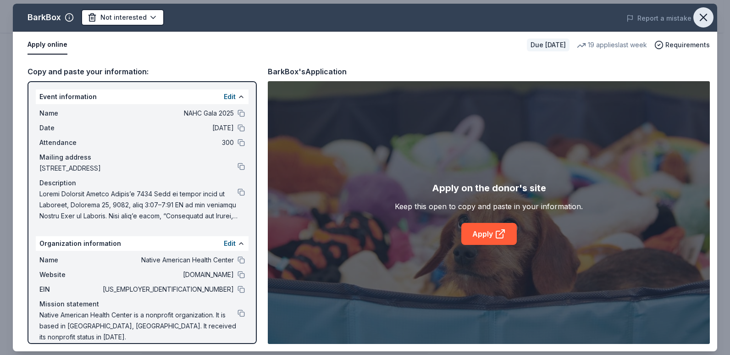
click at [702, 19] on icon "button" at bounding box center [703, 17] width 6 height 6
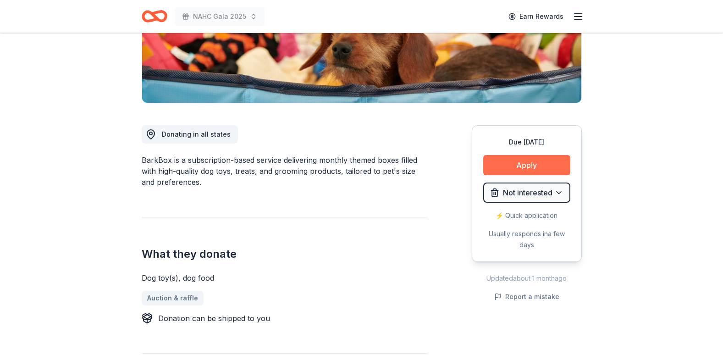
click at [517, 165] on button "Apply" at bounding box center [526, 165] width 87 height 20
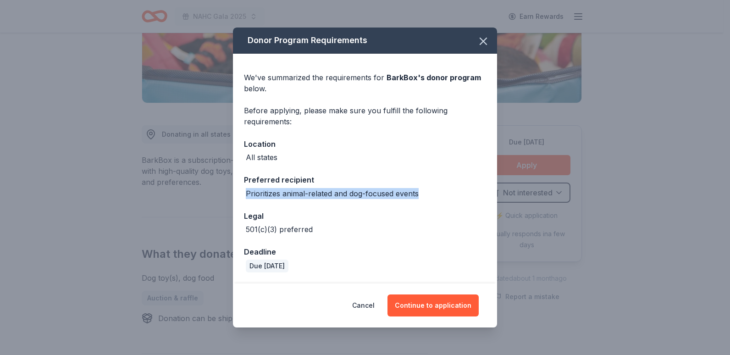
drag, startPoint x: 431, startPoint y: 187, endPoint x: 235, endPoint y: 186, distance: 195.4
click at [235, 186] on div "We've summarized the requirements for BarkBox 's donor program below. Before ap…" at bounding box center [365, 169] width 264 height 230
copy div "Prioritizes animal-related and dog-focused events"
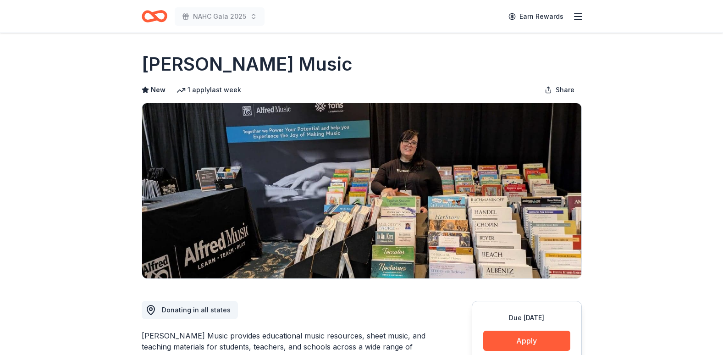
drag, startPoint x: 172, startPoint y: 347, endPoint x: 213, endPoint y: 337, distance: 42.2
click at [213, 337] on div "Alfred Music provides educational music resources, sheet music, and teaching ma…" at bounding box center [285, 346] width 286 height 33
drag, startPoint x: 214, startPoint y: 336, endPoint x: 179, endPoint y: 345, distance: 36.5
click at [182, 345] on div "Alfred Music provides educational music resources, sheet music, and teaching ma…" at bounding box center [285, 346] width 286 height 33
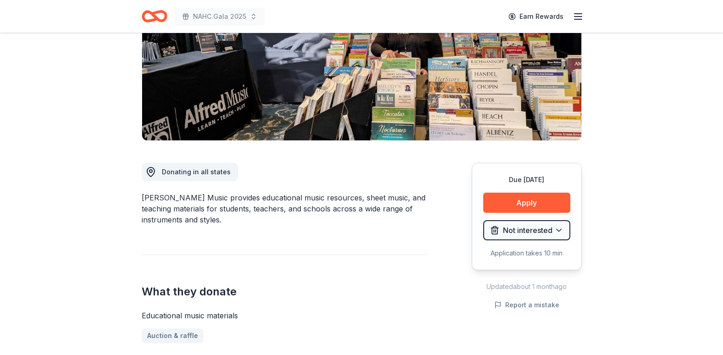
scroll to position [140, 0]
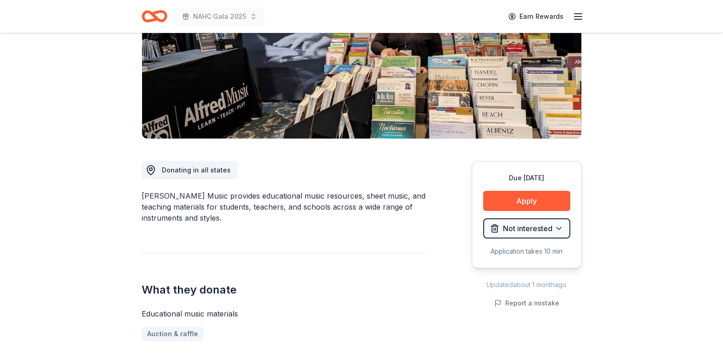
drag, startPoint x: 210, startPoint y: 219, endPoint x: 183, endPoint y: 200, distance: 32.8
click at [202, 203] on div "Alfred Music provides educational music resources, sheet music, and teaching ma…" at bounding box center [285, 206] width 286 height 33
click at [181, 195] on div "Alfred Music provides educational music resources, sheet music, and teaching ma…" at bounding box center [285, 206] width 286 height 33
click at [182, 195] on div "Alfred Music provides educational music resources, sheet music, and teaching ma…" at bounding box center [285, 206] width 286 height 33
drag, startPoint x: 186, startPoint y: 193, endPoint x: 187, endPoint y: 210, distance: 16.5
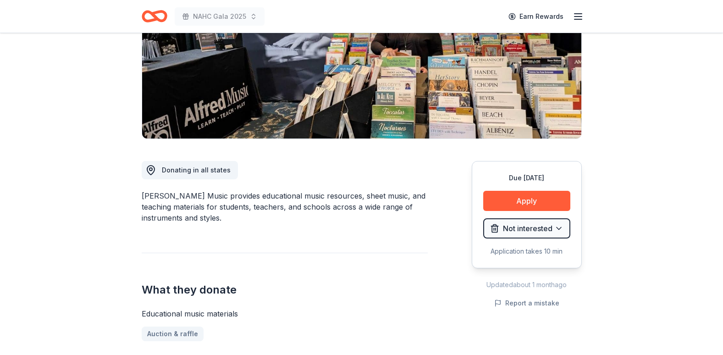
click at [187, 210] on div "Alfred Music provides educational music resources, sheet music, and teaching ma…" at bounding box center [285, 206] width 286 height 33
click at [168, 223] on div "Alfred Music provides educational music resources, sheet music, and teaching ma…" at bounding box center [285, 206] width 286 height 33
drag, startPoint x: 167, startPoint y: 219, endPoint x: 152, endPoint y: 212, distance: 16.4
click at [153, 214] on div "Alfred Music provides educational music resources, sheet music, and teaching ma…" at bounding box center [285, 206] width 286 height 33
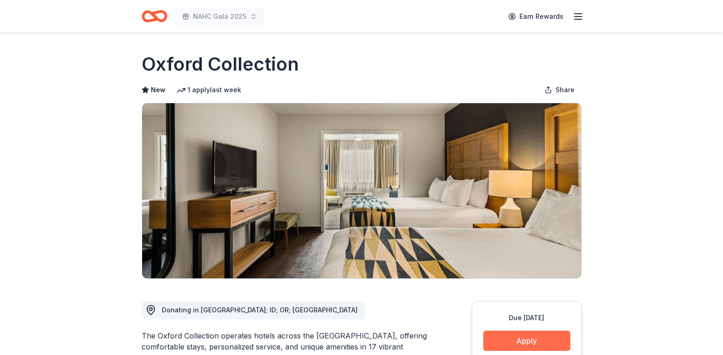
click at [532, 341] on button "Apply" at bounding box center [526, 341] width 87 height 20
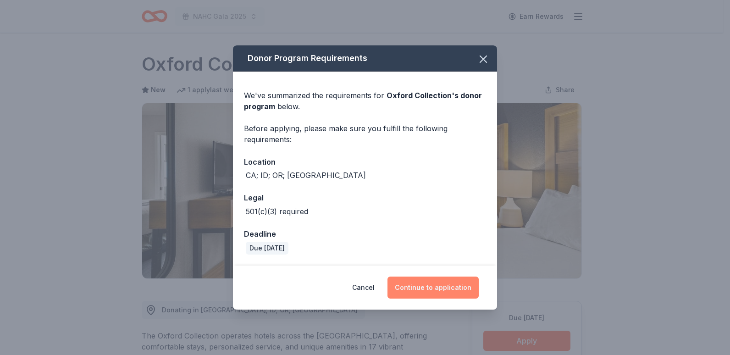
click at [444, 277] on button "Continue to application" at bounding box center [433, 288] width 91 height 22
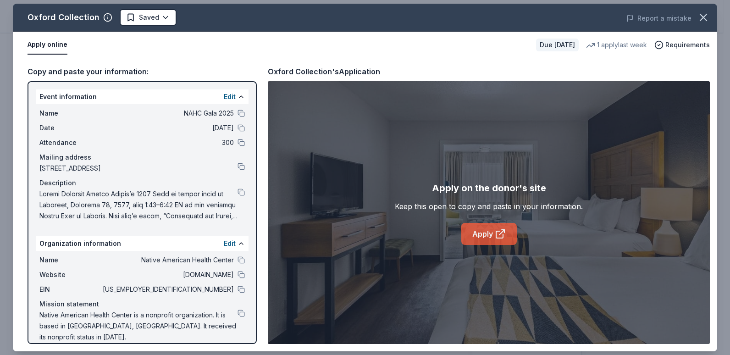
click at [498, 238] on icon at bounding box center [499, 234] width 7 height 7
click at [243, 288] on button at bounding box center [241, 289] width 7 height 7
click at [242, 195] on button at bounding box center [241, 192] width 7 height 7
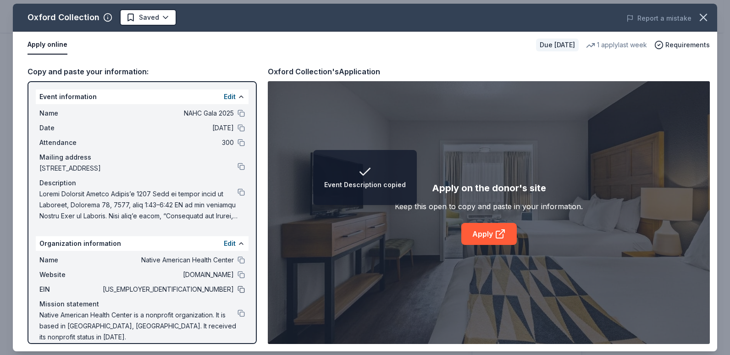
click at [240, 291] on button at bounding box center [241, 289] width 7 height 7
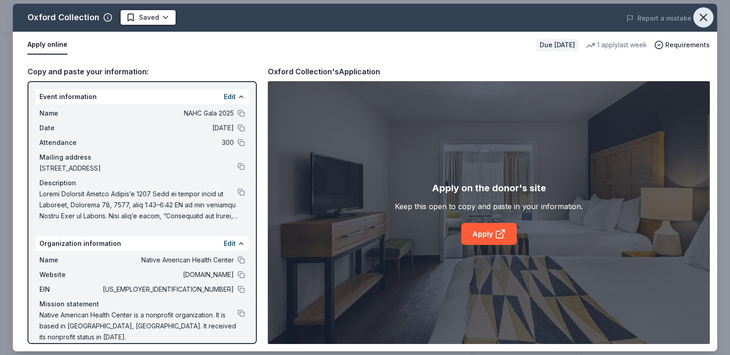
click at [705, 17] on icon "button" at bounding box center [703, 17] width 6 height 6
